Goal: Information Seeking & Learning: Check status

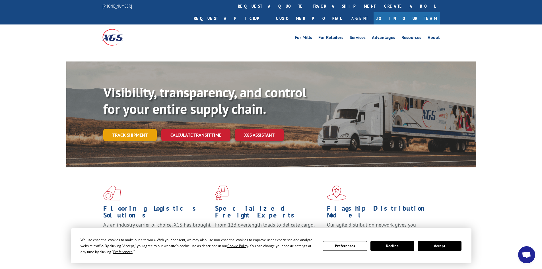
click at [132, 129] on link "Track shipment" at bounding box center [129, 135] width 53 height 12
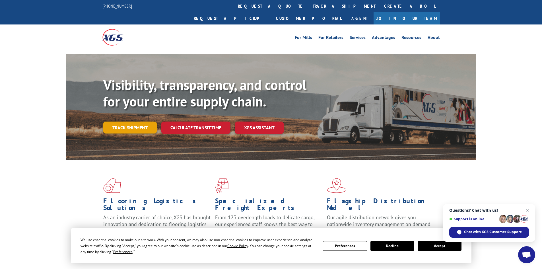
click at [133, 121] on link "Track shipment" at bounding box center [129, 127] width 53 height 12
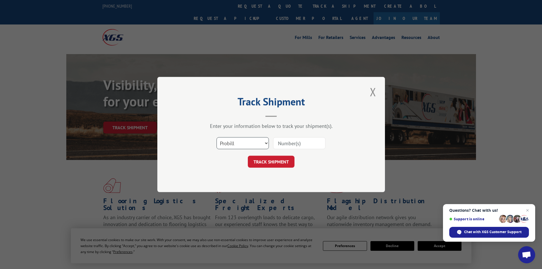
click at [253, 144] on select "Select category... Probill BOL PO" at bounding box center [242, 143] width 52 height 12
select select "po"
click at [216, 137] on select "Select category... Probill BOL PO" at bounding box center [242, 143] width 52 height 12
click at [299, 142] on input at bounding box center [299, 143] width 52 height 12
click at [303, 144] on input at bounding box center [299, 143] width 52 height 12
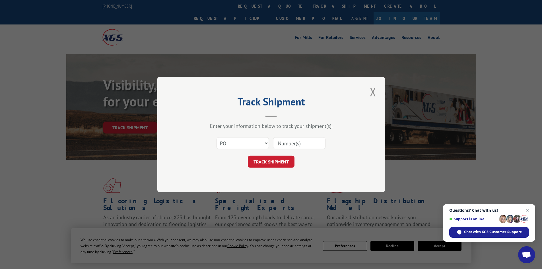
paste input "26534350"
type input "26534350"
click button "TRACK SHIPMENT" at bounding box center [271, 162] width 47 height 12
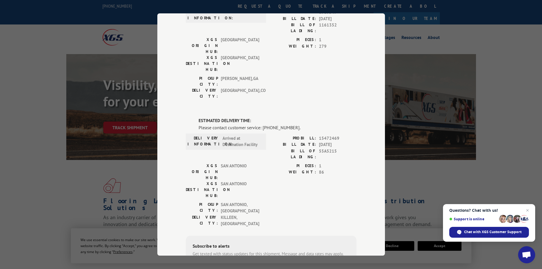
scroll to position [57, 0]
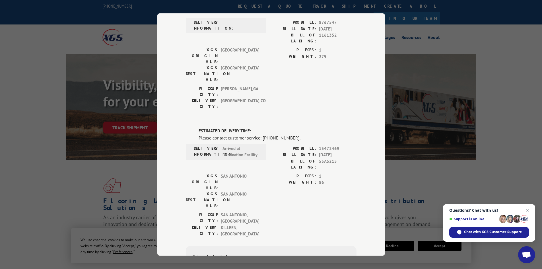
type input "+1 (___) ___-____"
